Goal: Task Accomplishment & Management: Manage account settings

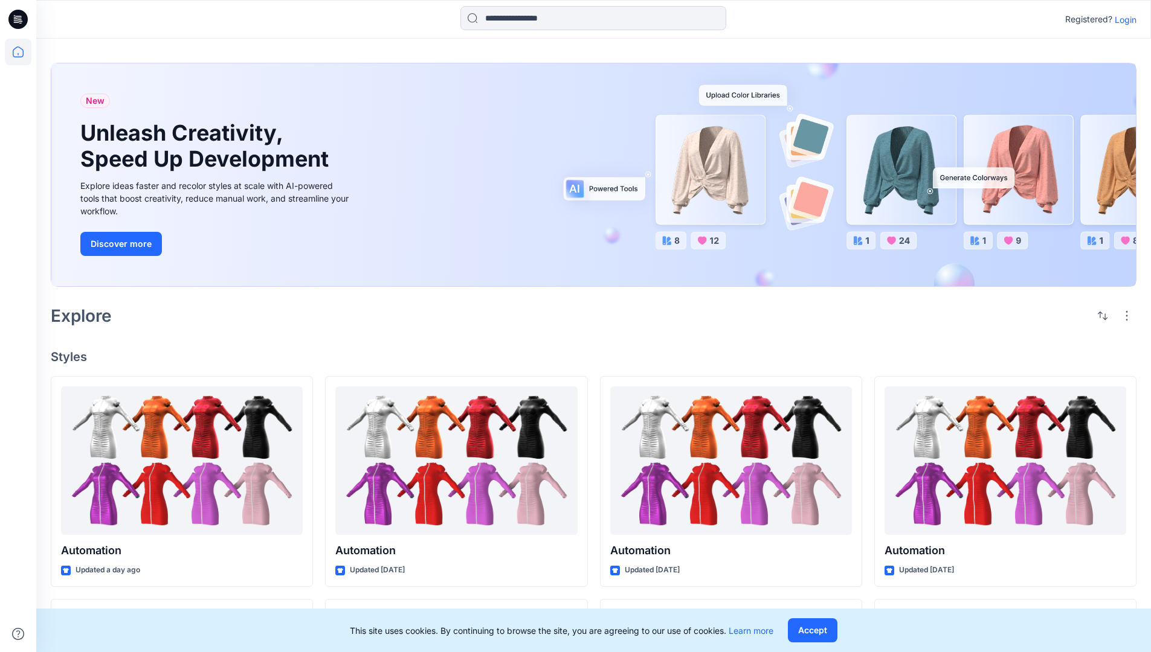
click at [1122, 19] on p "Login" at bounding box center [1125, 19] width 22 height 13
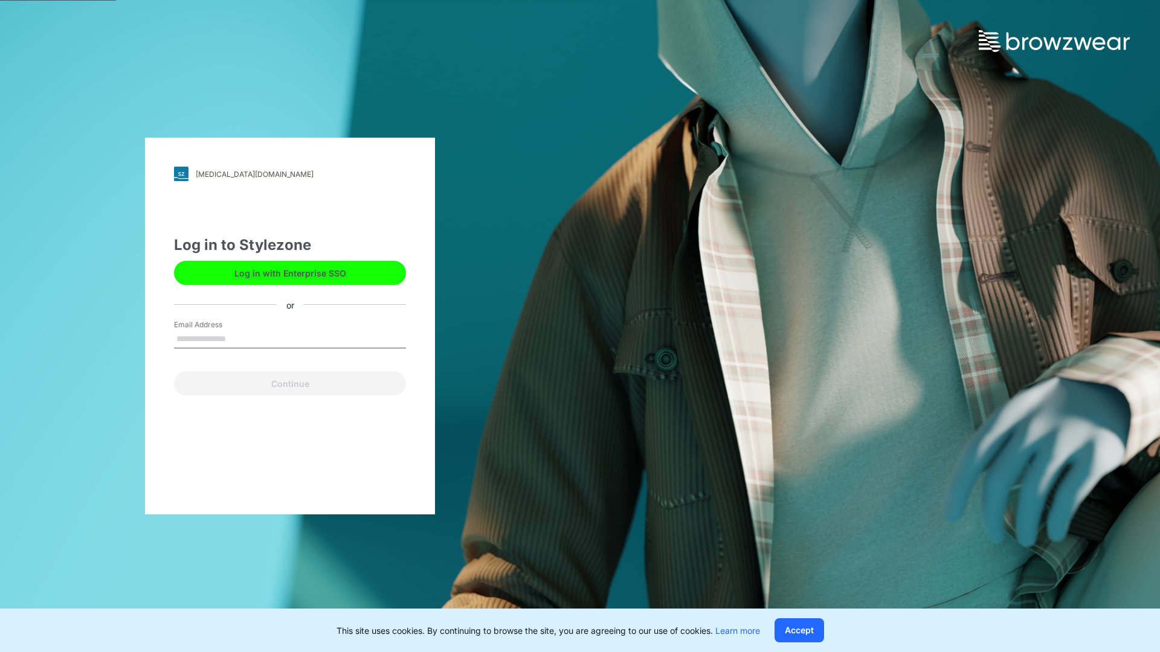
click at [239, 338] on input "Email Address" at bounding box center [290, 339] width 232 height 18
type input "**********"
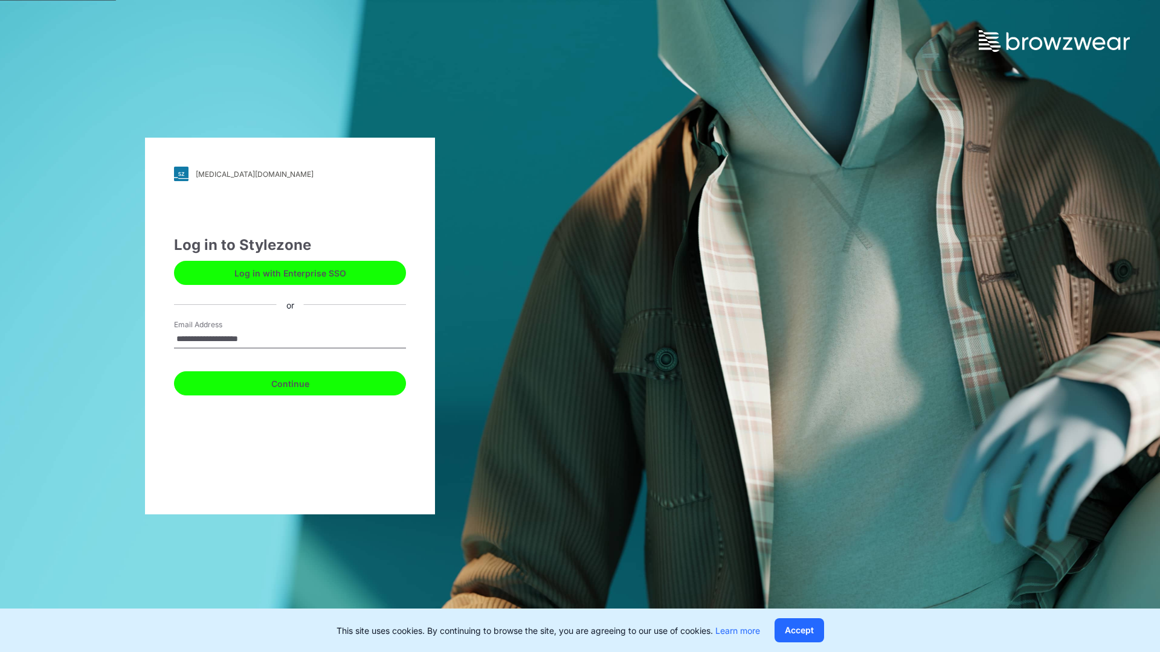
click at [303, 382] on button "Continue" at bounding box center [290, 383] width 232 height 24
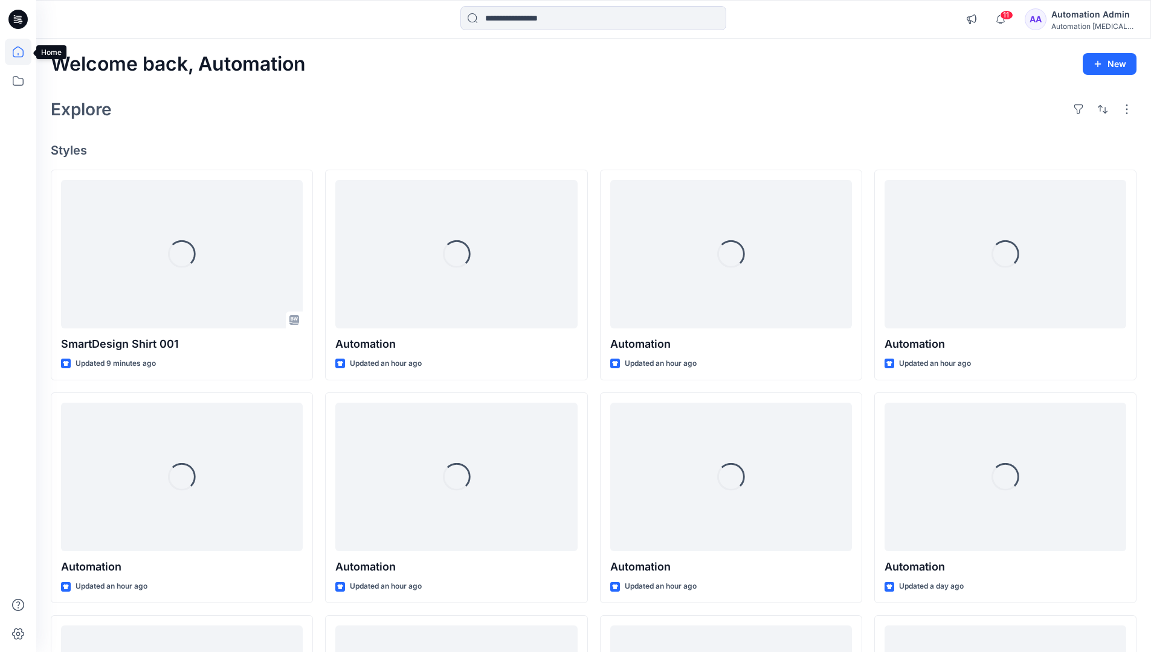
click at [23, 52] on icon at bounding box center [18, 52] width 11 height 11
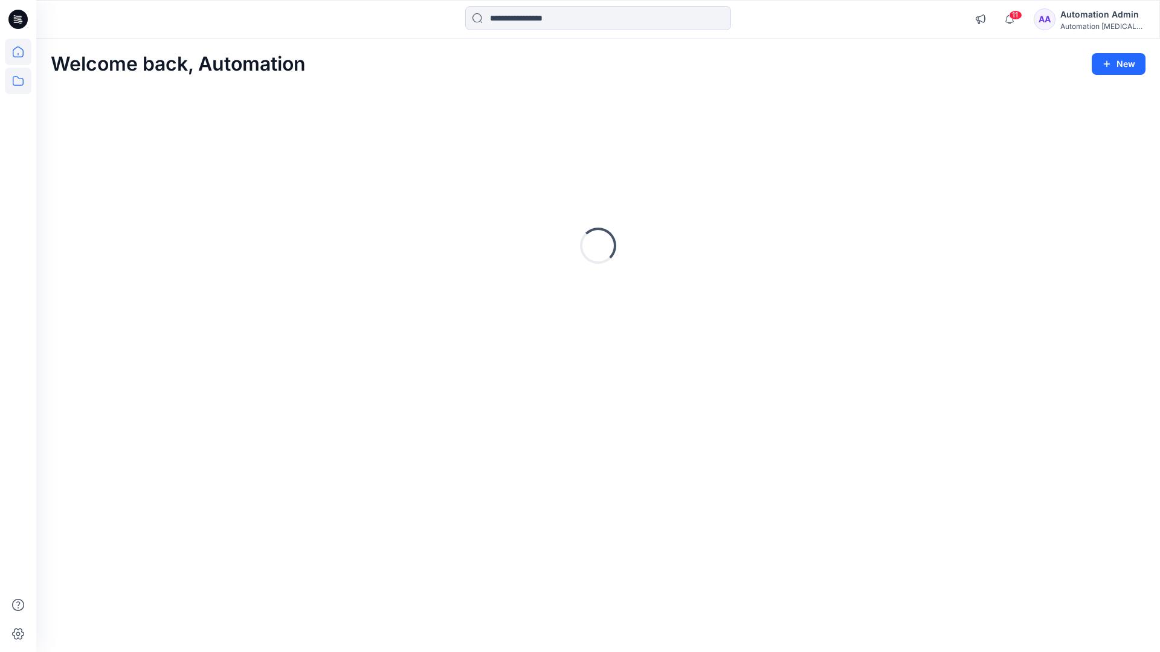
click at [19, 79] on icon at bounding box center [18, 81] width 11 height 10
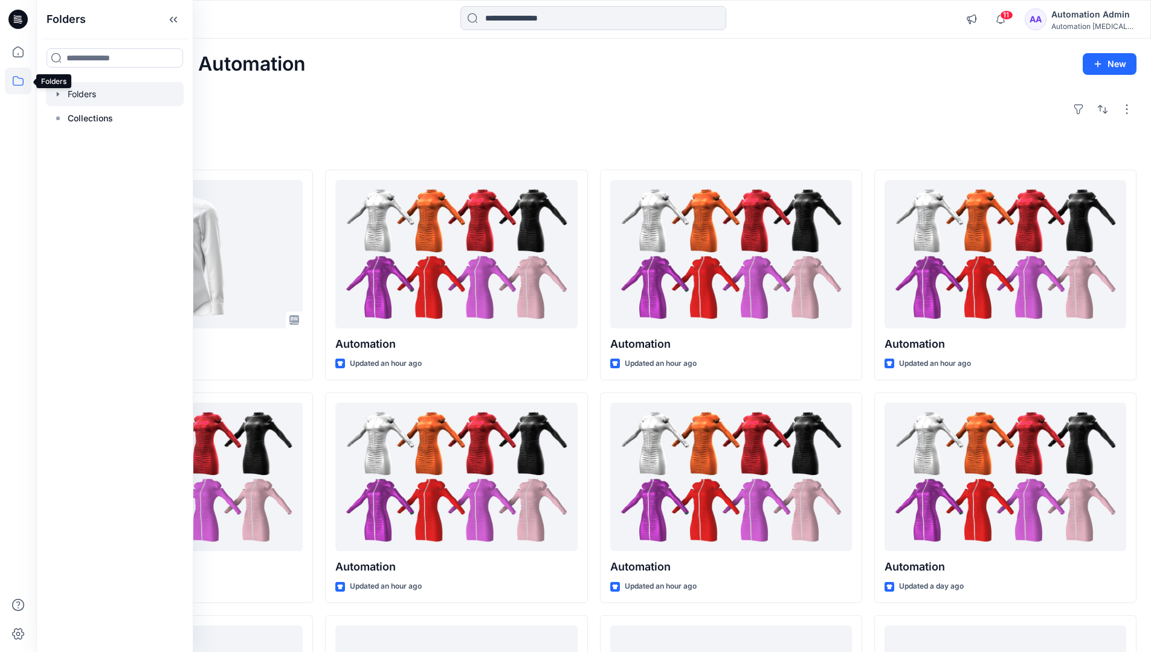
click at [123, 95] on div at bounding box center [115, 94] width 138 height 24
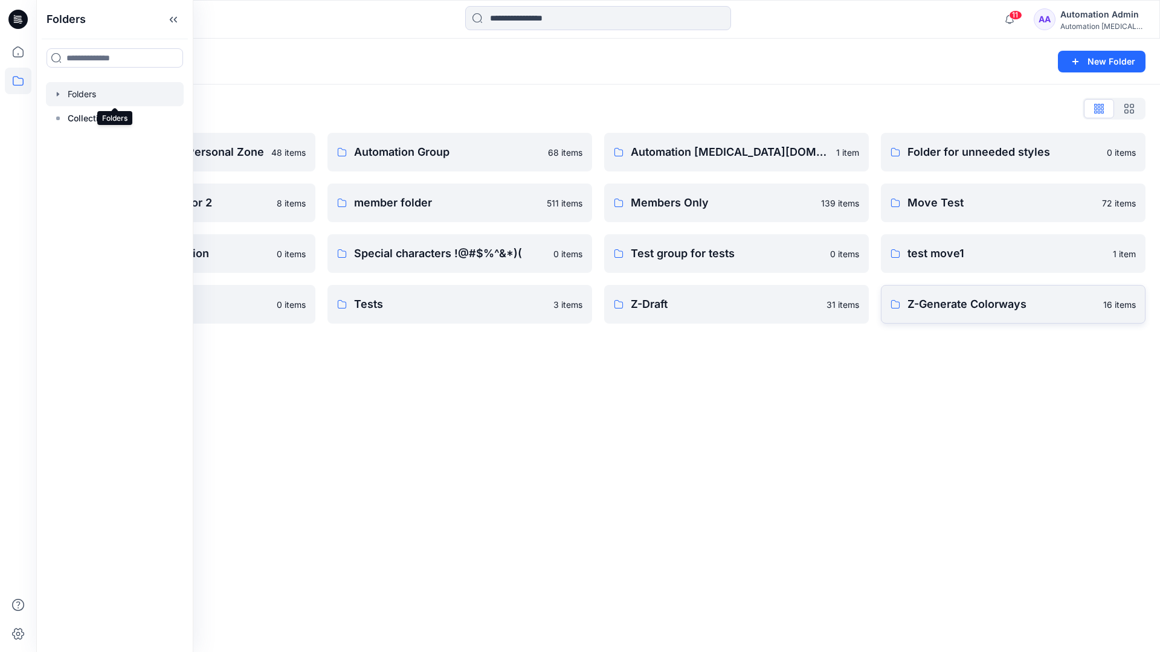
click at [1055, 309] on p "Z-Generate Colorways" at bounding box center [1001, 304] width 188 height 17
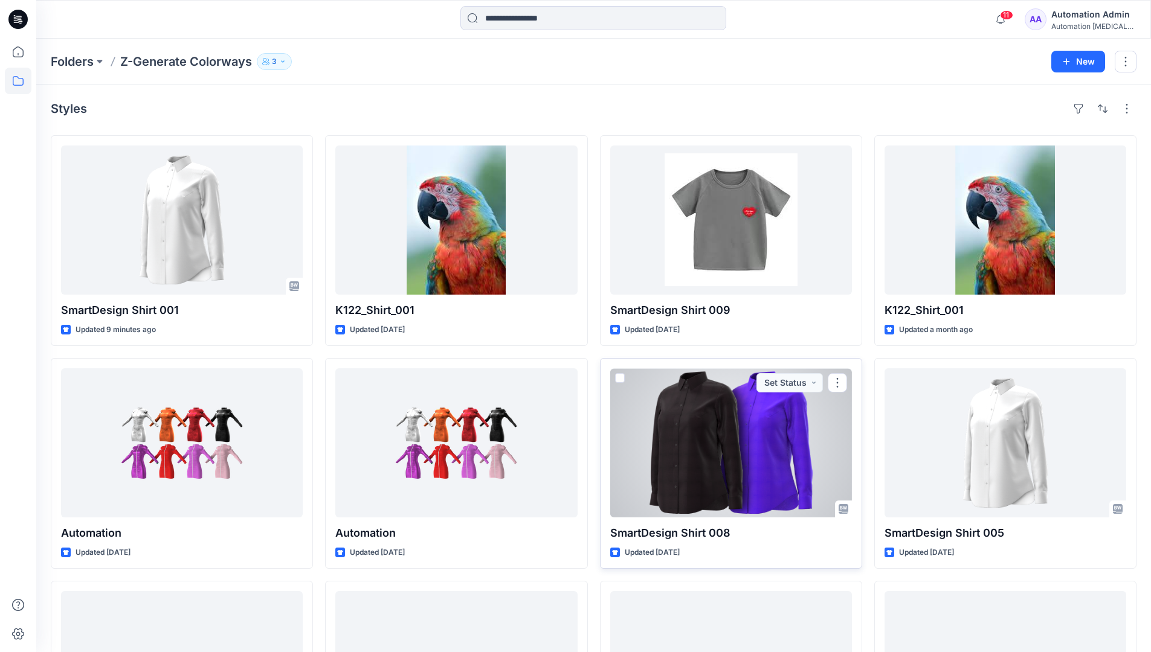
click at [619, 376] on span at bounding box center [620, 378] width 10 height 10
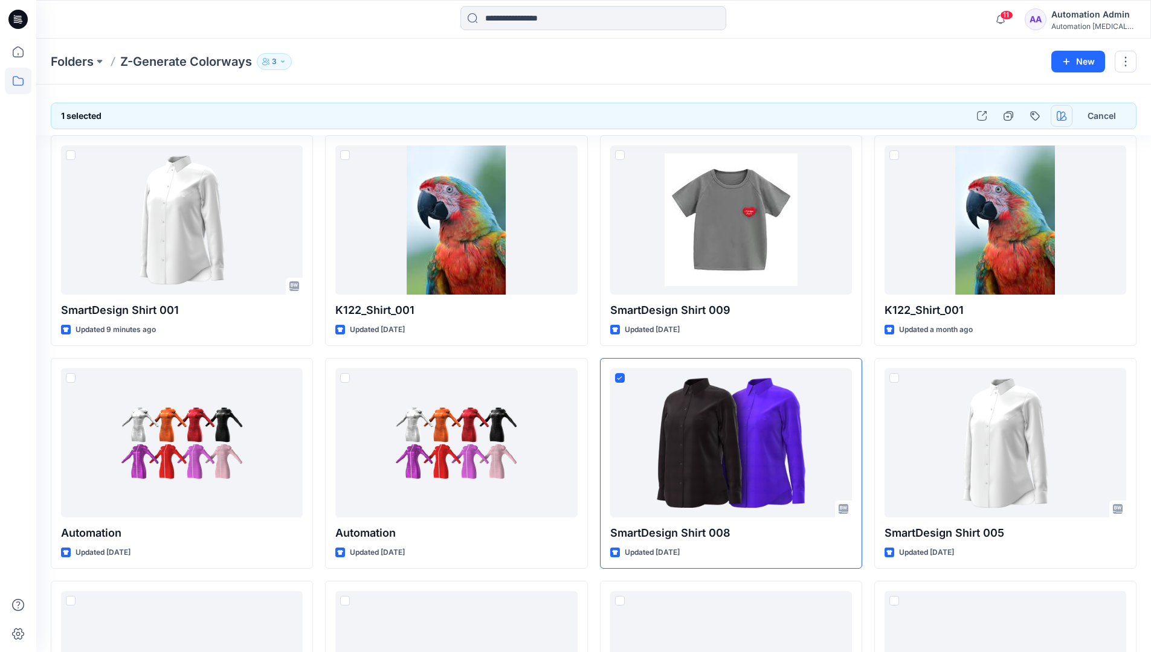
click at [1058, 112] on icon "button" at bounding box center [1061, 116] width 10 height 10
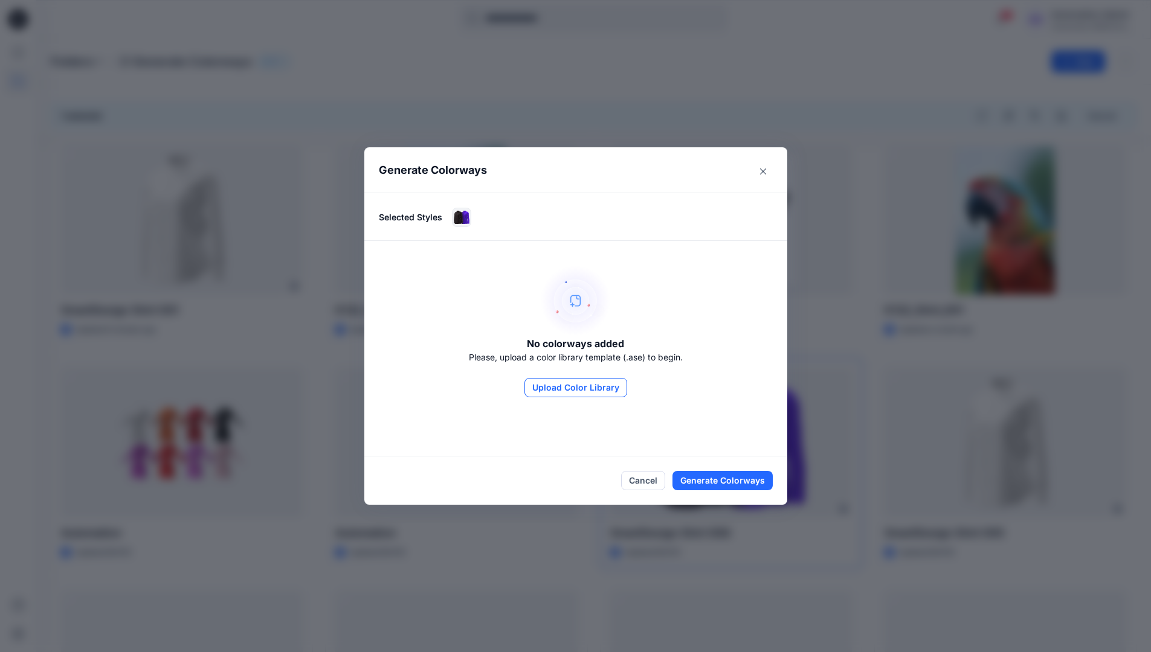
click at [570, 381] on button "Upload Color Library" at bounding box center [575, 387] width 103 height 19
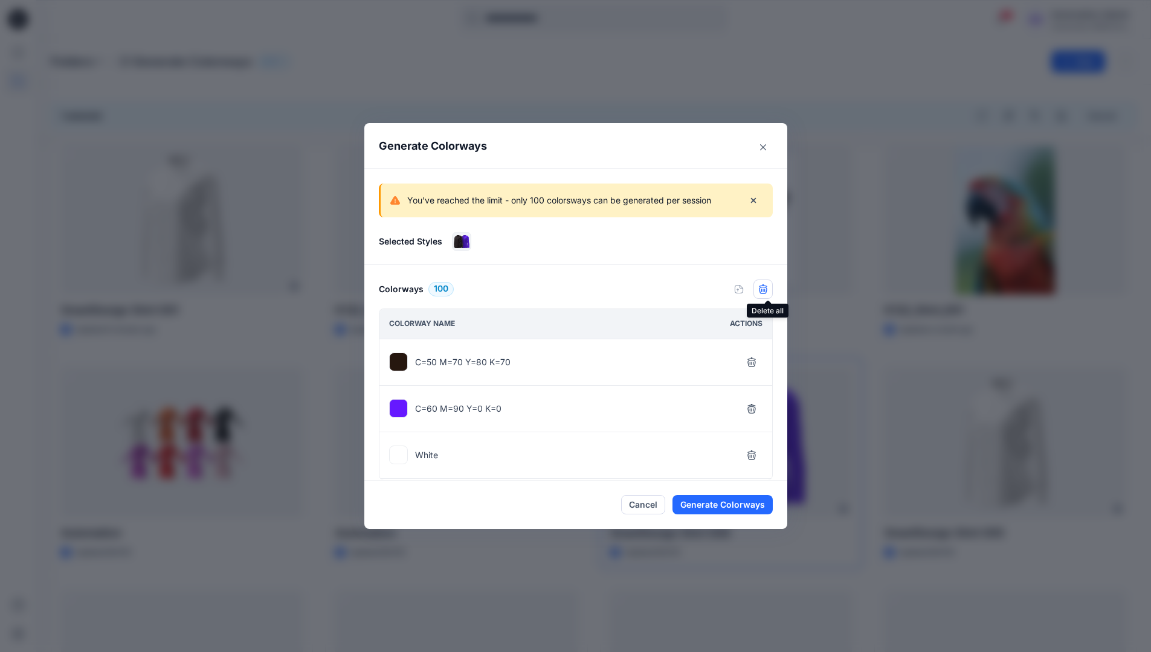
click at [768, 292] on icon "button" at bounding box center [763, 289] width 10 height 10
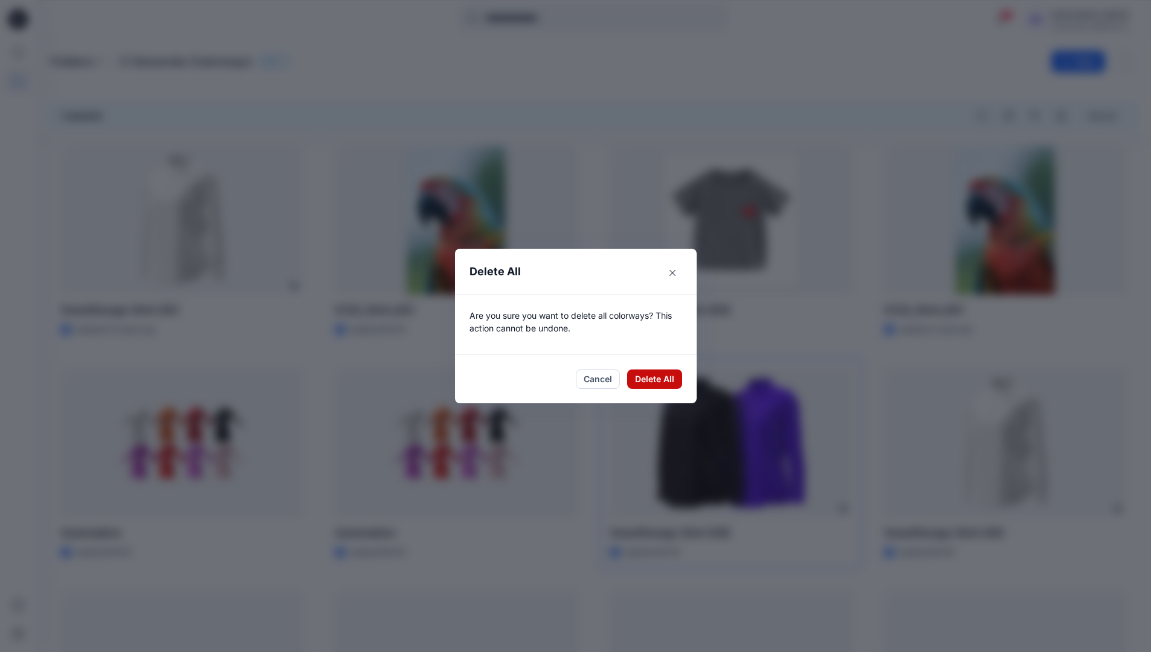
click at [658, 380] on button "Delete All" at bounding box center [654, 379] width 55 height 19
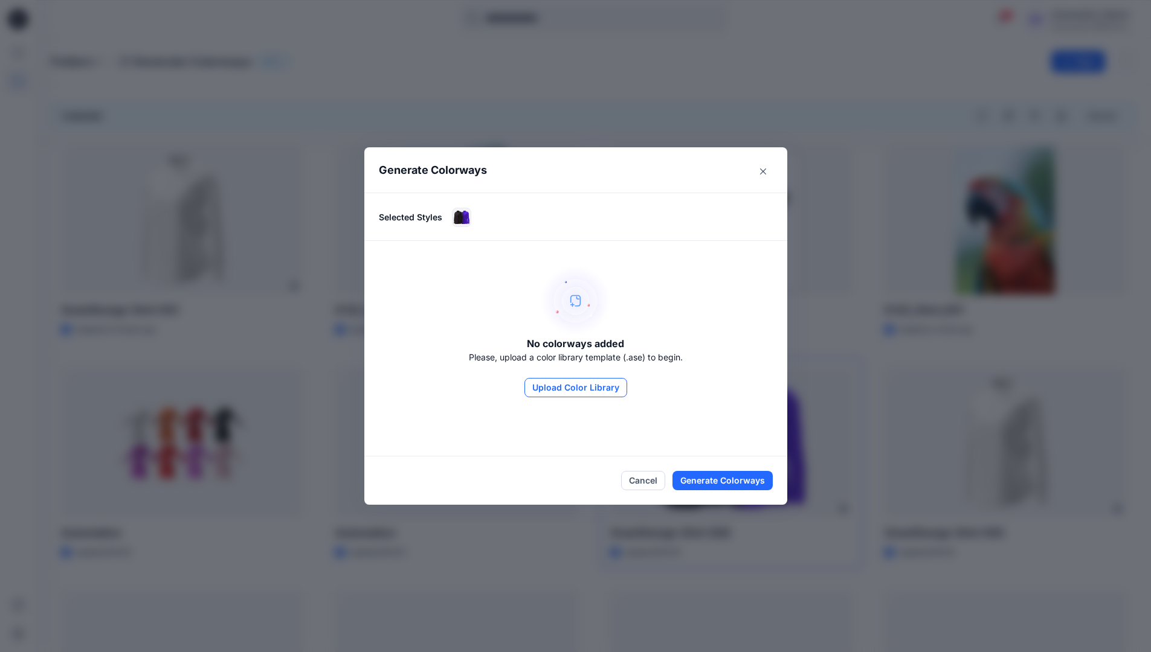
click at [608, 392] on button "Upload Color Library" at bounding box center [575, 387] width 103 height 19
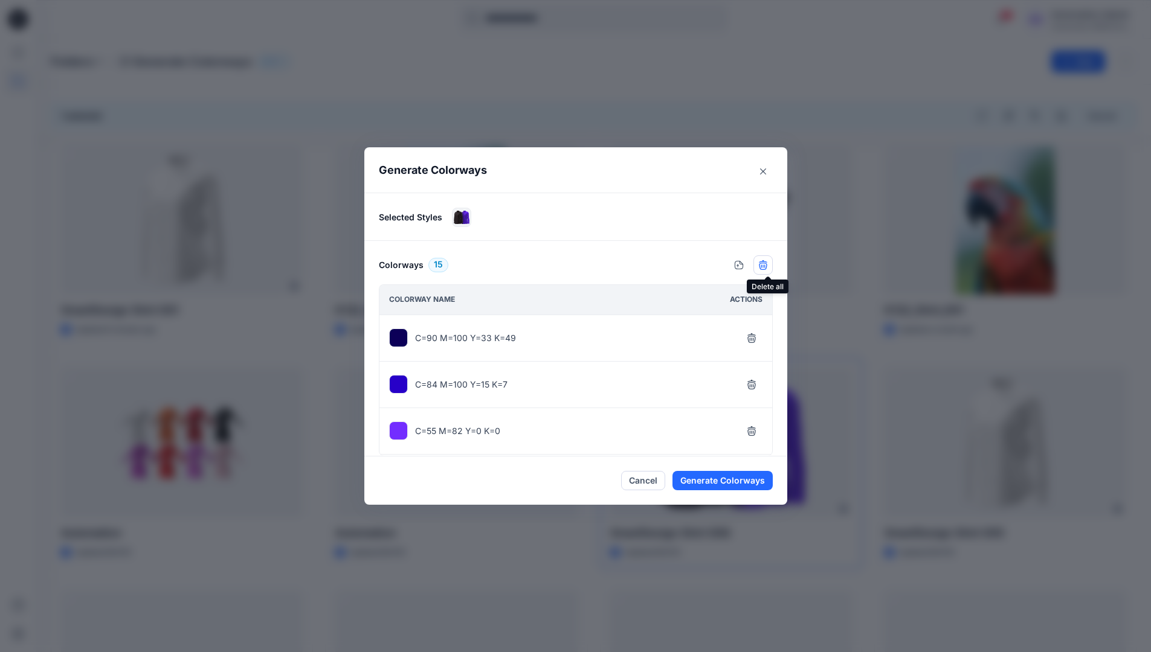
click at [766, 266] on icon "button" at bounding box center [763, 265] width 10 height 10
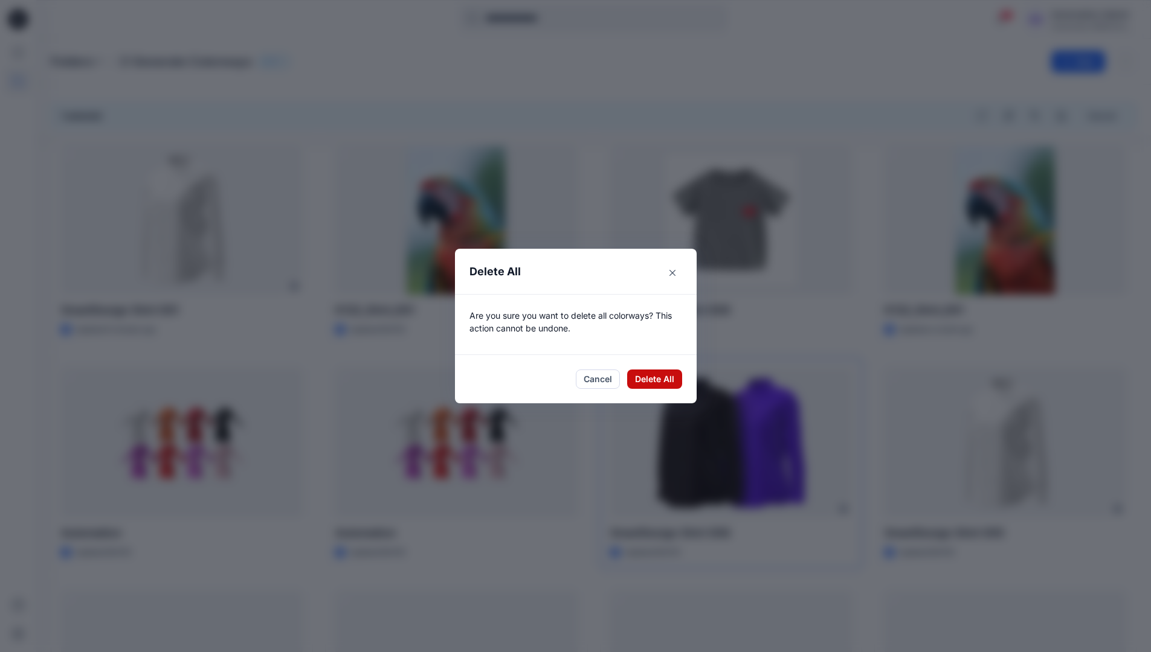
click at [651, 377] on button "Delete All" at bounding box center [654, 379] width 55 height 19
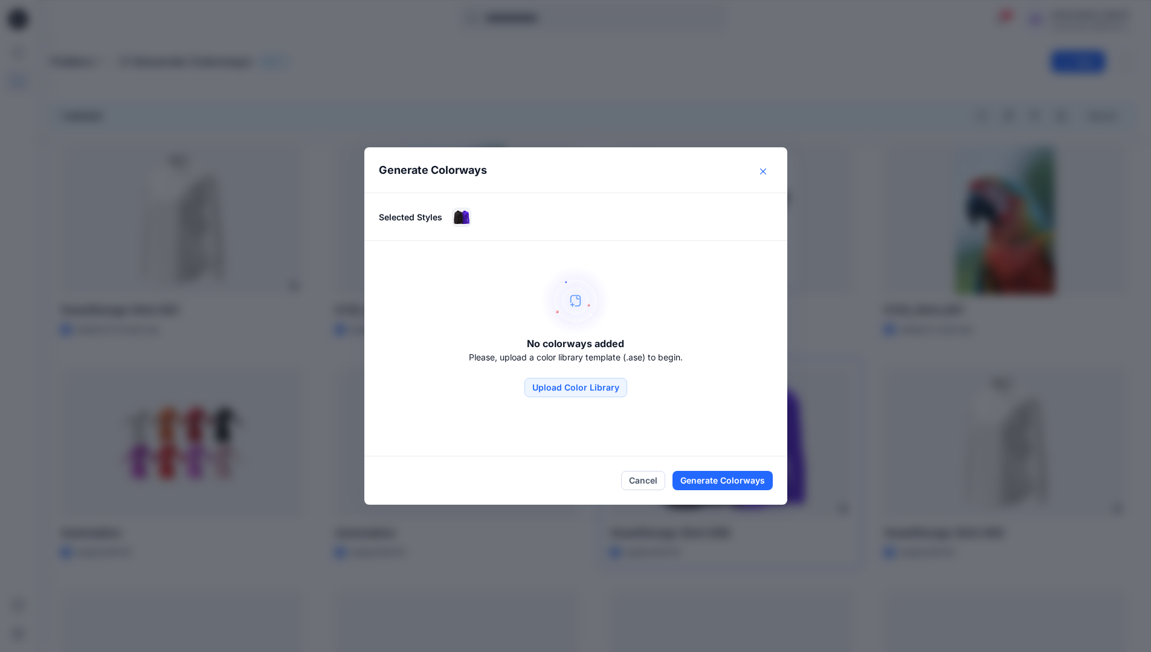
click at [765, 175] on button "Close" at bounding box center [762, 171] width 19 height 19
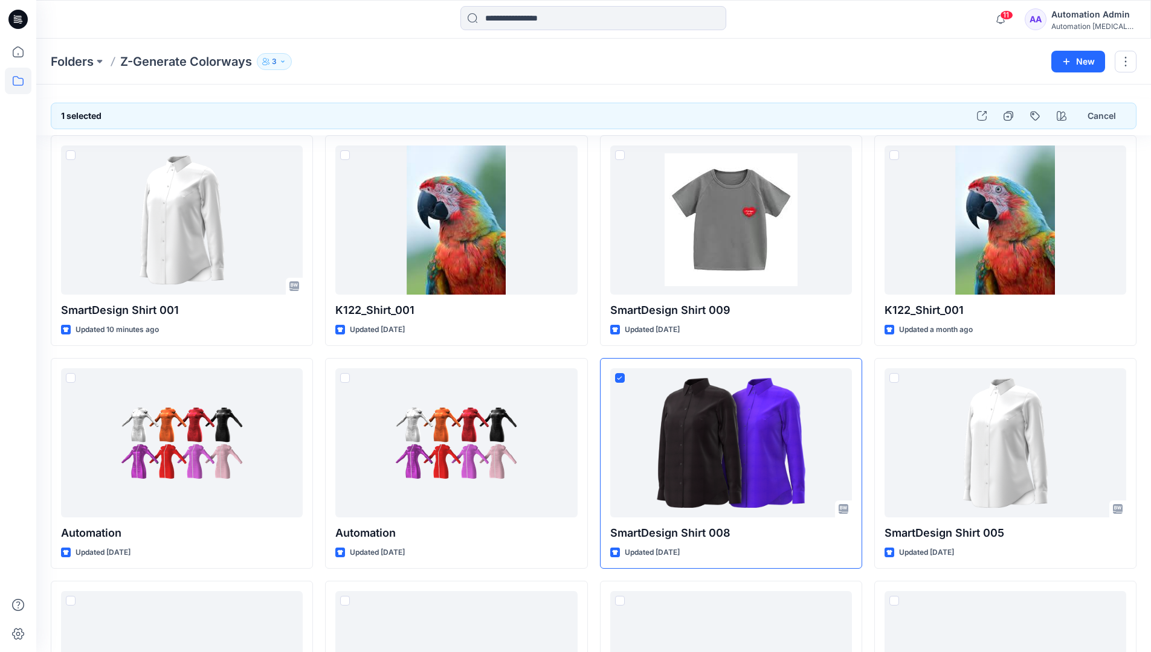
click at [1078, 15] on div "Automation Admin" at bounding box center [1093, 14] width 85 height 14
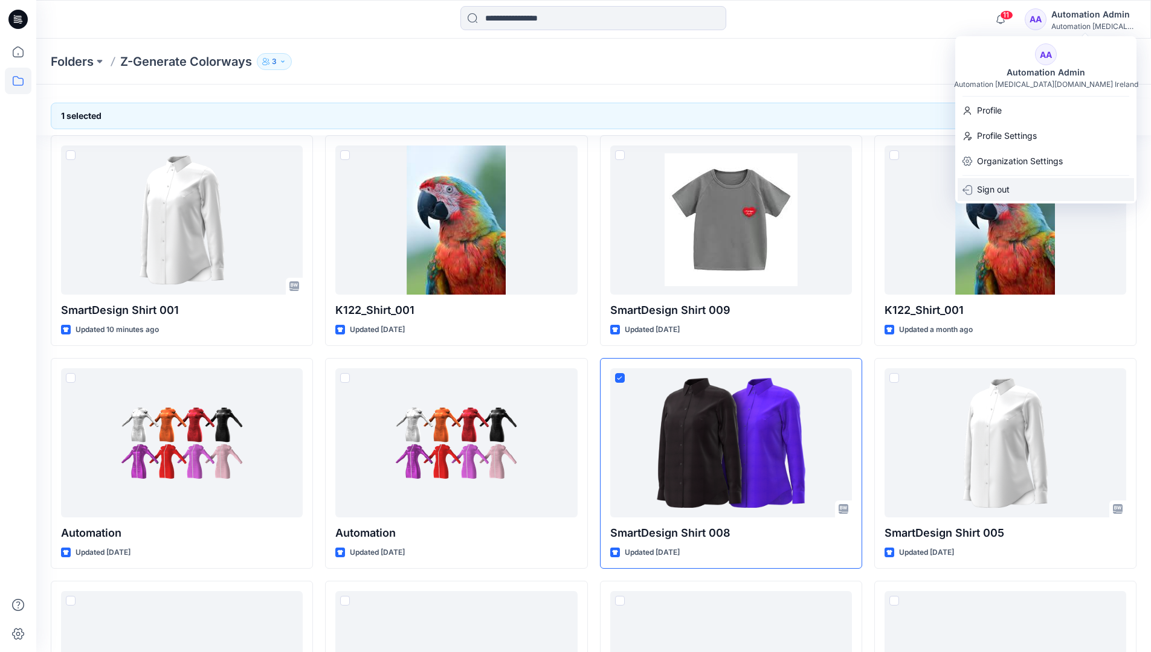
click at [1021, 190] on div "Sign out" at bounding box center [1045, 189] width 176 height 23
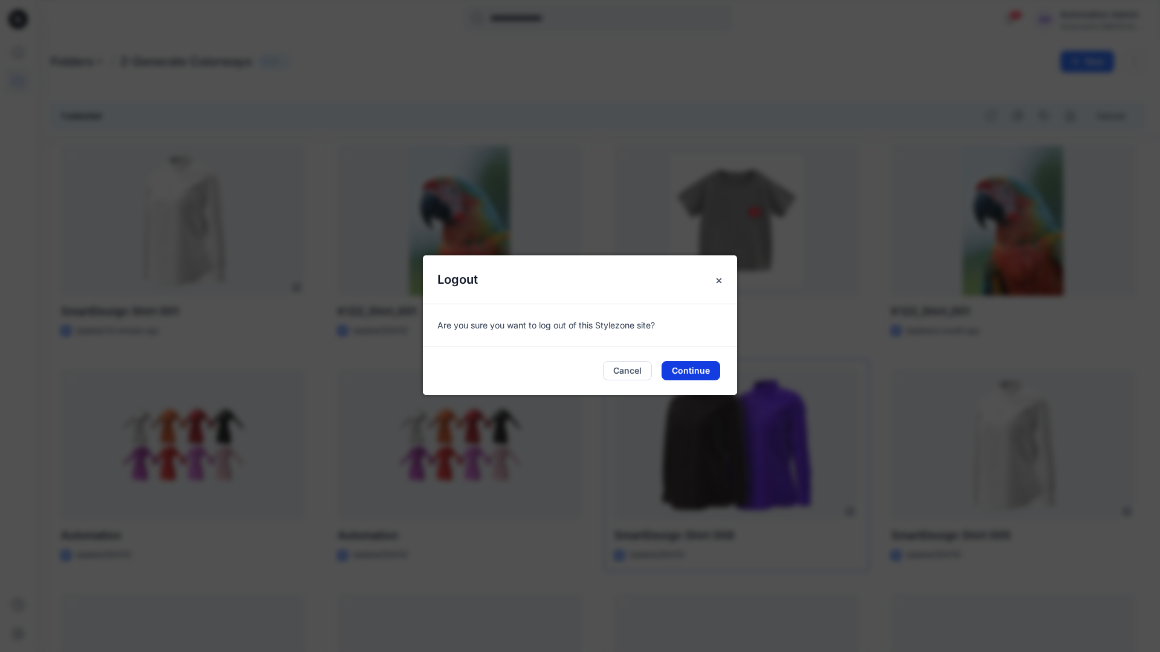
click at [687, 370] on button "Continue" at bounding box center [690, 370] width 59 height 19
